Goal: Use online tool/utility: Use online tool/utility

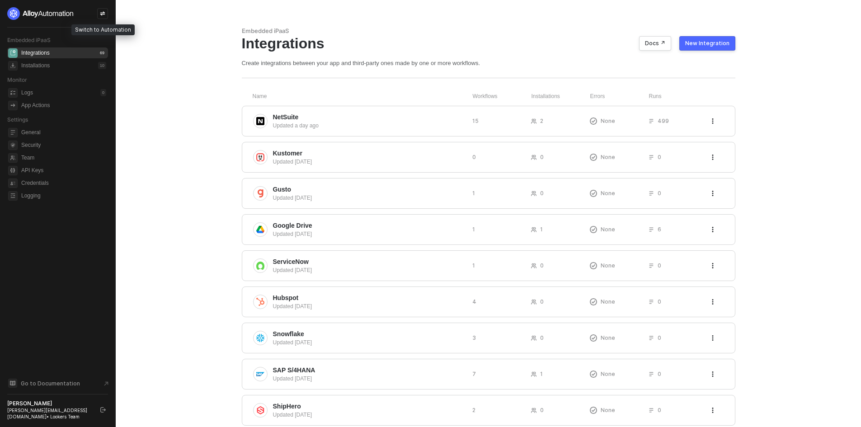
click at [104, 15] on icon "icon-swap" at bounding box center [102, 13] width 5 height 5
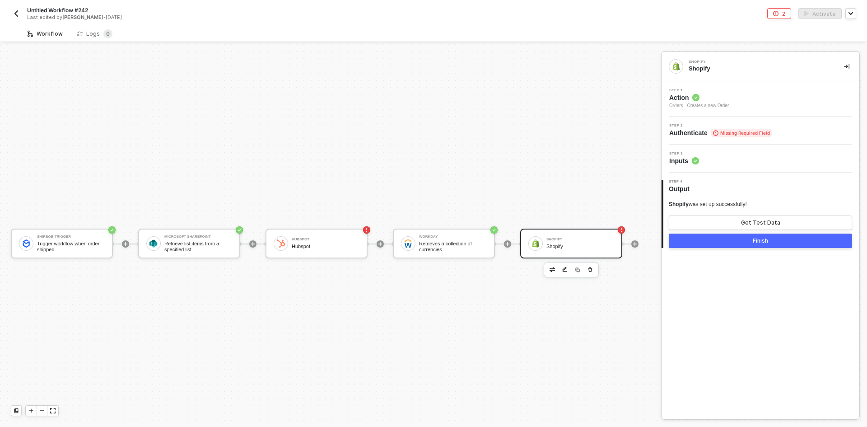
scroll to position [23, 0]
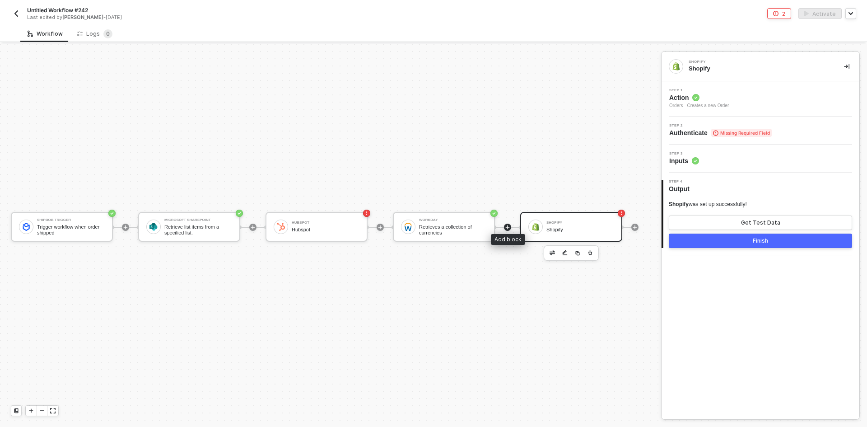
click at [508, 224] on icon "icon-play" at bounding box center [507, 226] width 5 height 5
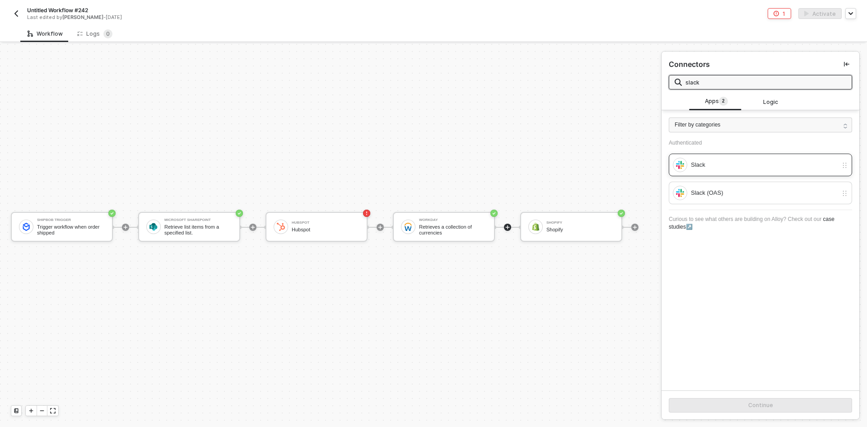
type input "slack"
click at [739, 158] on div "Slack" at bounding box center [755, 165] width 165 height 14
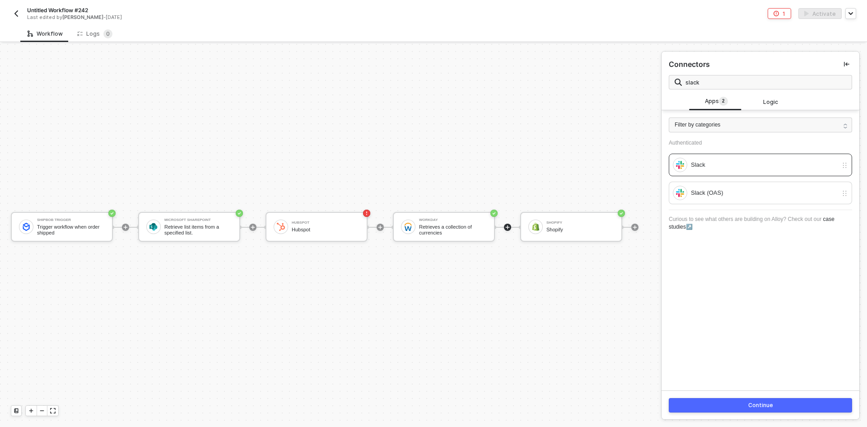
click at [765, 410] on button "Continue" at bounding box center [760, 405] width 183 height 14
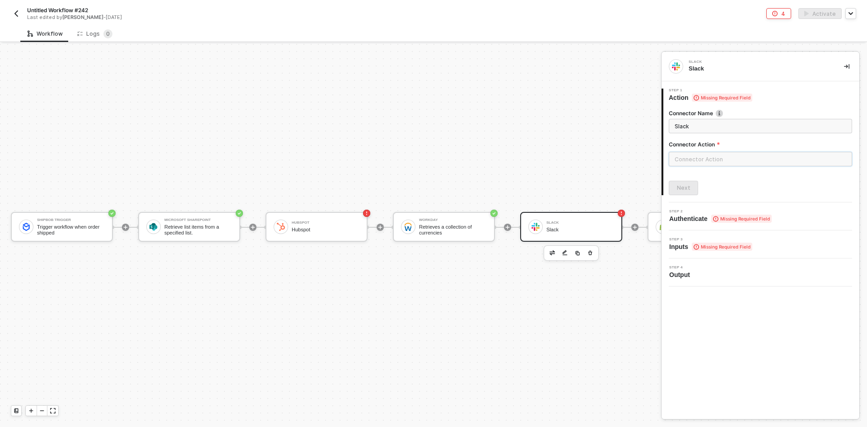
click at [716, 159] on input "text" at bounding box center [760, 159] width 183 height 14
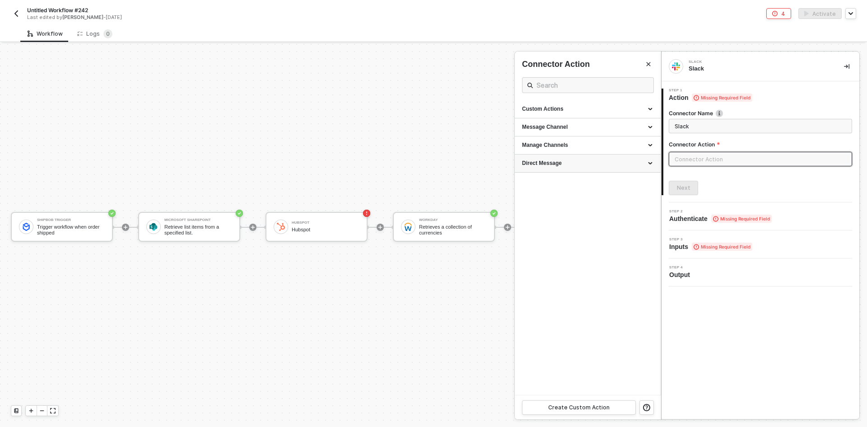
click at [614, 168] on div "Direct Message" at bounding box center [588, 163] width 146 height 18
click at [613, 149] on div "Manage Channels" at bounding box center [587, 145] width 131 height 8
click at [608, 120] on div "Message Channel" at bounding box center [588, 127] width 146 height 18
click at [607, 112] on div "Custom Actions" at bounding box center [587, 109] width 131 height 8
click at [429, 330] on div at bounding box center [433, 235] width 867 height 383
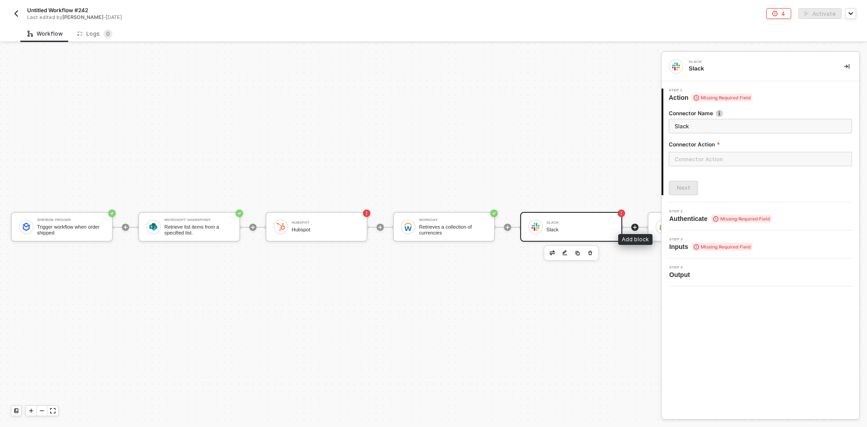
click at [634, 224] on icon "icon-play" at bounding box center [634, 226] width 5 height 5
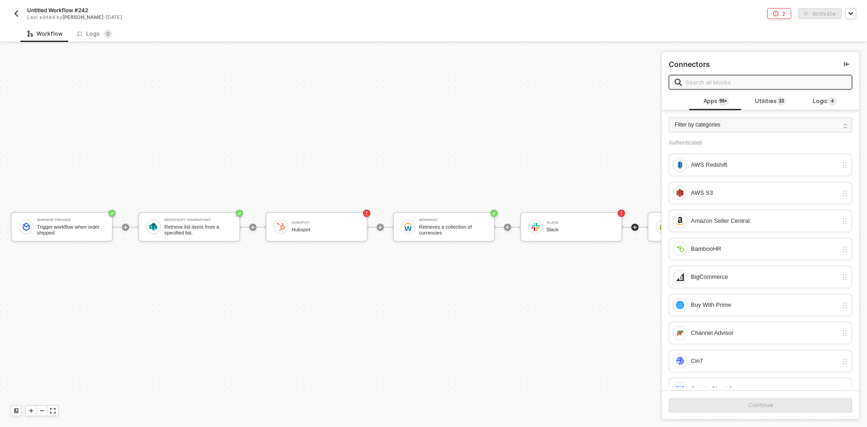
click at [744, 84] on input "text" at bounding box center [766, 82] width 161 height 10
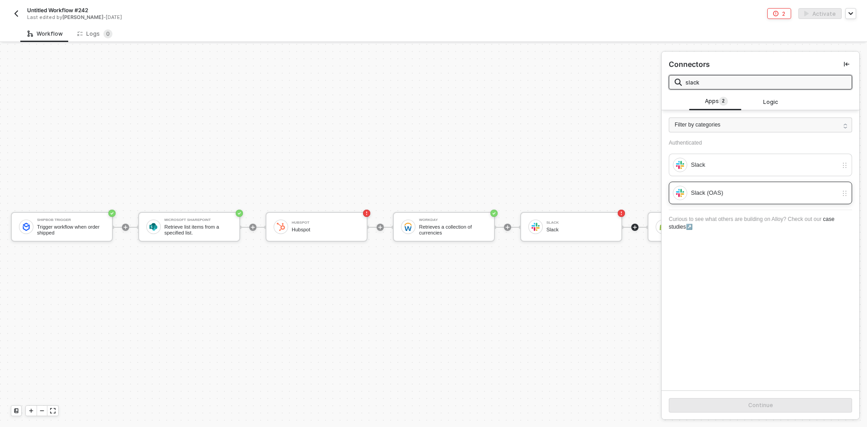
type input "slack"
click at [795, 186] on div "Slack (OAS)" at bounding box center [755, 193] width 165 height 14
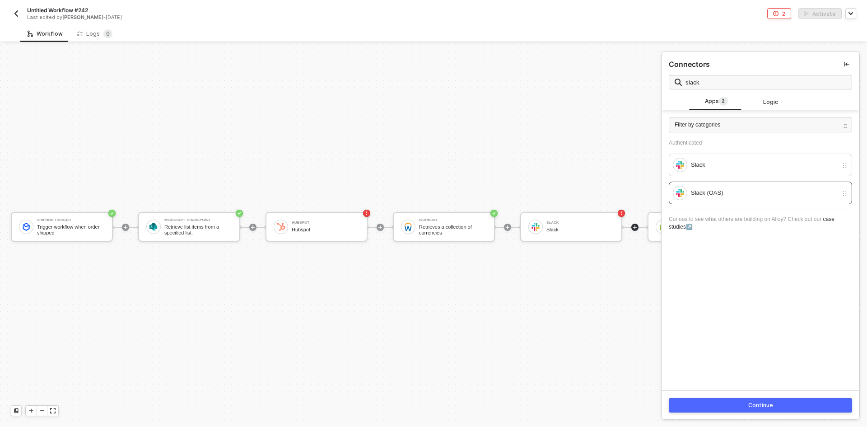
click at [776, 416] on div "Continue" at bounding box center [761, 404] width 198 height 29
click at [781, 414] on div "Continue" at bounding box center [761, 404] width 198 height 29
click at [778, 403] on button "Continue" at bounding box center [760, 405] width 183 height 14
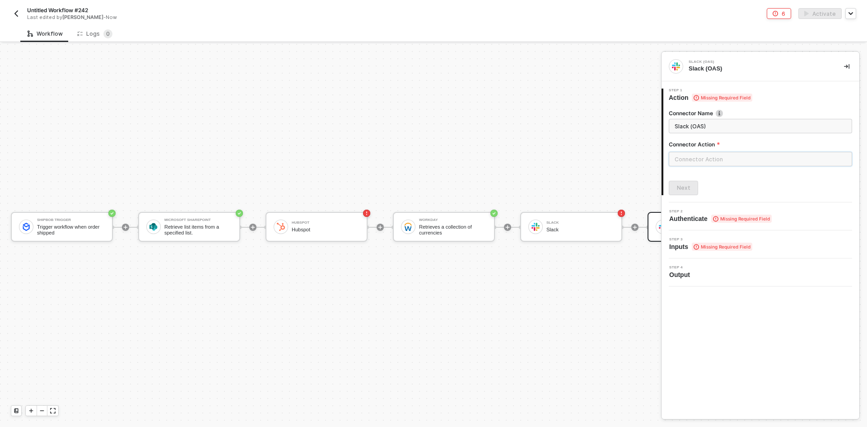
click at [720, 155] on input "text" at bounding box center [760, 159] width 183 height 14
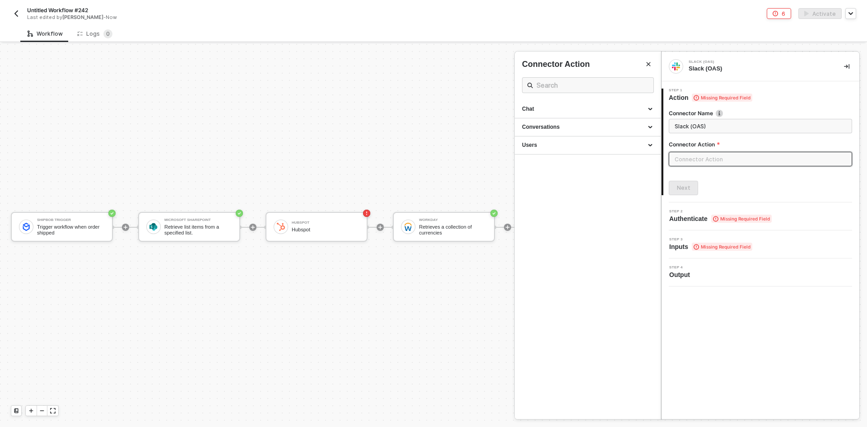
click at [592, 162] on ul "Chat Conversations Users" at bounding box center [588, 259] width 146 height 318
click at [594, 145] on div "Users" at bounding box center [587, 145] width 131 height 8
click at [597, 124] on div "Conversations" at bounding box center [587, 127] width 131 height 8
click at [598, 112] on div "Chat" at bounding box center [587, 109] width 131 height 8
click at [380, 340] on div at bounding box center [433, 235] width 867 height 383
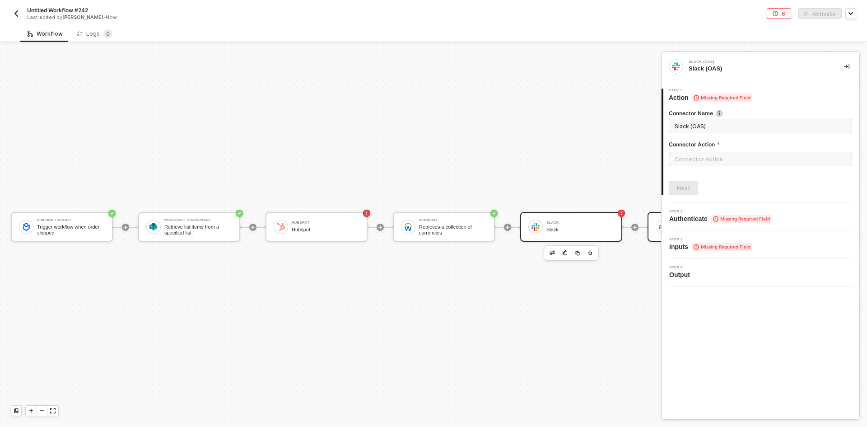
click at [586, 227] on div "Slack Slack" at bounding box center [581, 226] width 68 height 17
click at [739, 166] on input "text" at bounding box center [760, 159] width 183 height 14
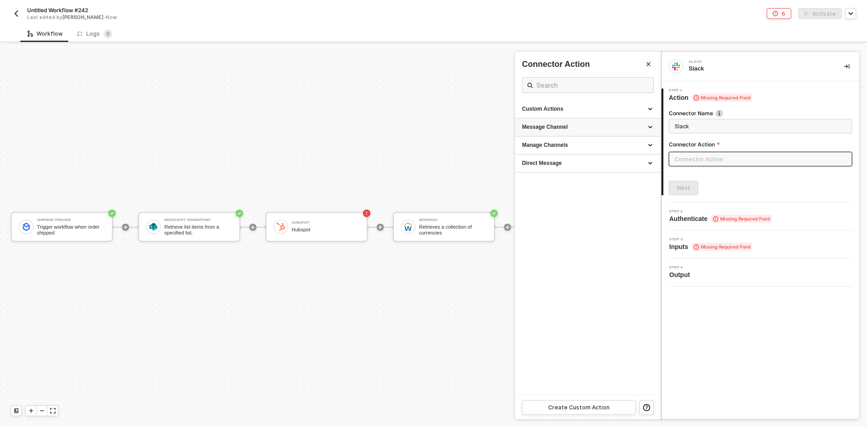
drag, startPoint x: 617, startPoint y: 127, endPoint x: 619, endPoint y: 132, distance: 4.7
click at [618, 127] on div "Message Channel" at bounding box center [587, 127] width 131 height 8
click at [607, 169] on div "Manage Channels" at bounding box center [587, 168] width 131 height 8
click at [601, 236] on div "Direct Message" at bounding box center [588, 231] width 146 height 18
click at [430, 344] on div at bounding box center [433, 235] width 867 height 383
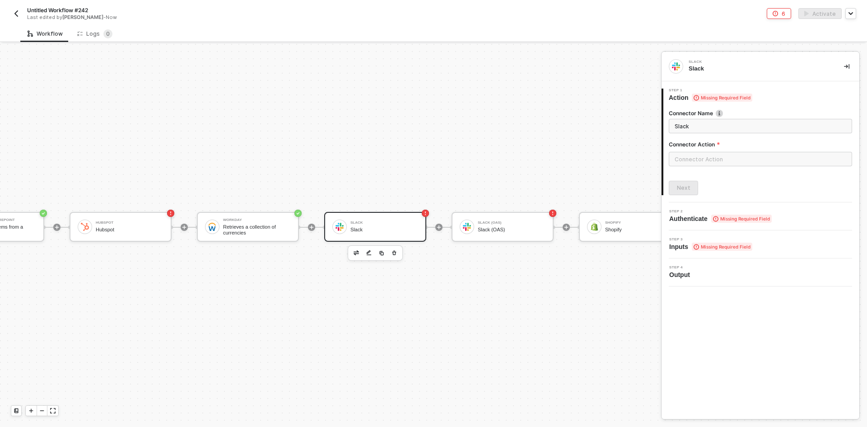
scroll to position [23, 213]
